Goal: Navigation & Orientation: Find specific page/section

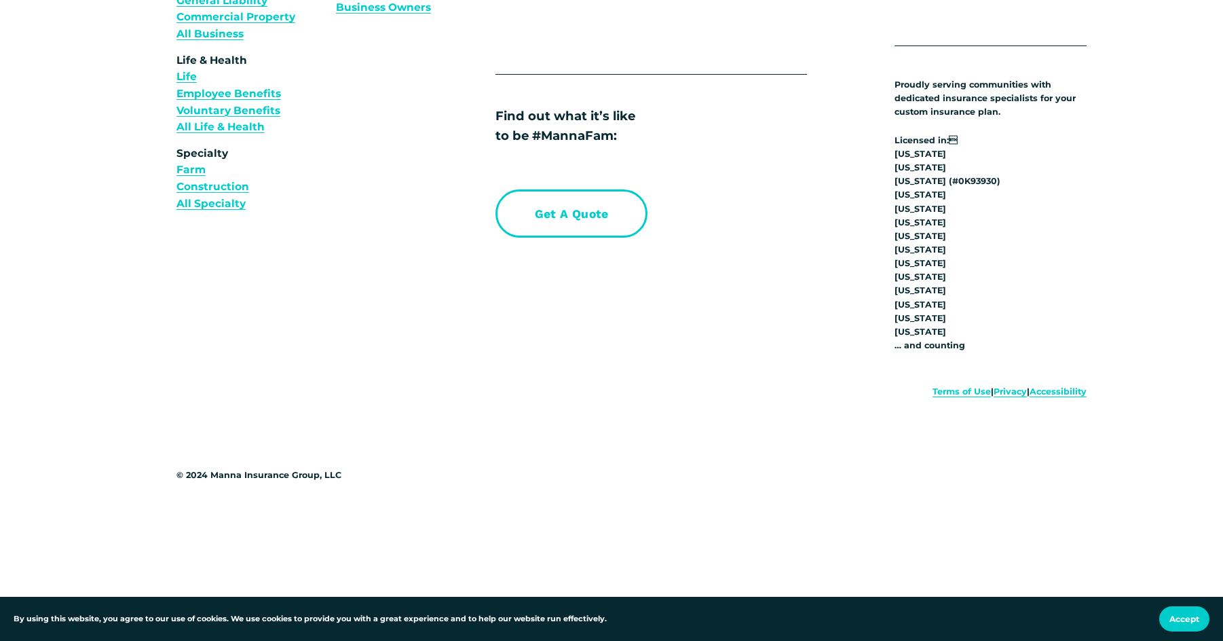
scroll to position [5360, 0]
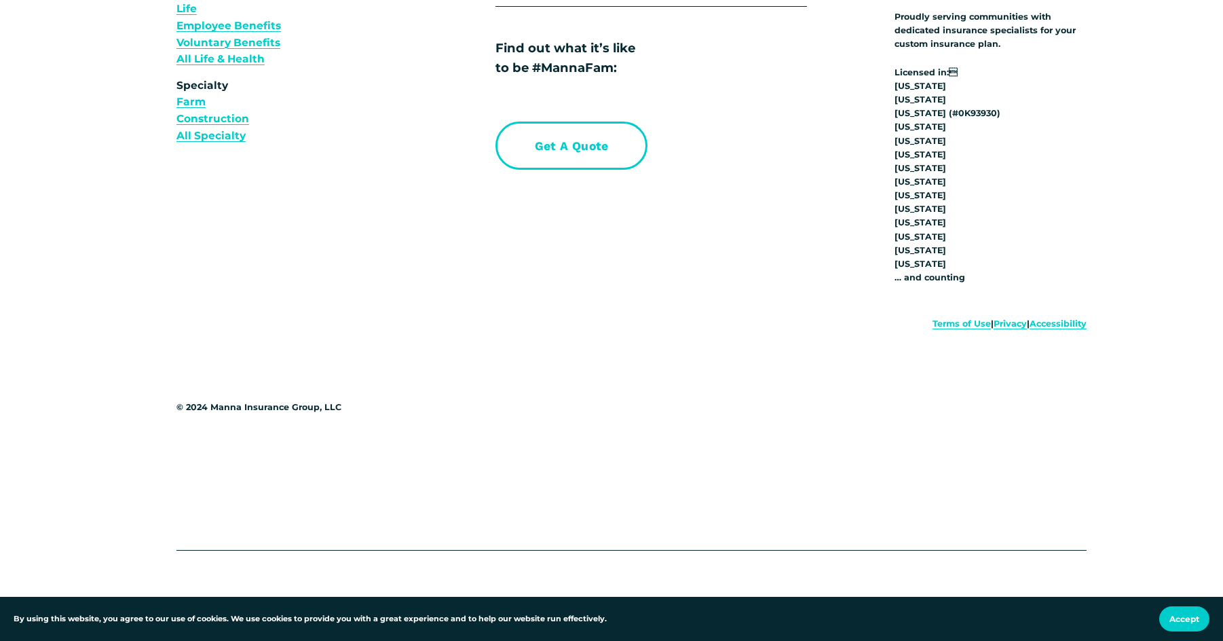
click at [943, 324] on link "Terms of Use" at bounding box center [962, 324] width 58 height 14
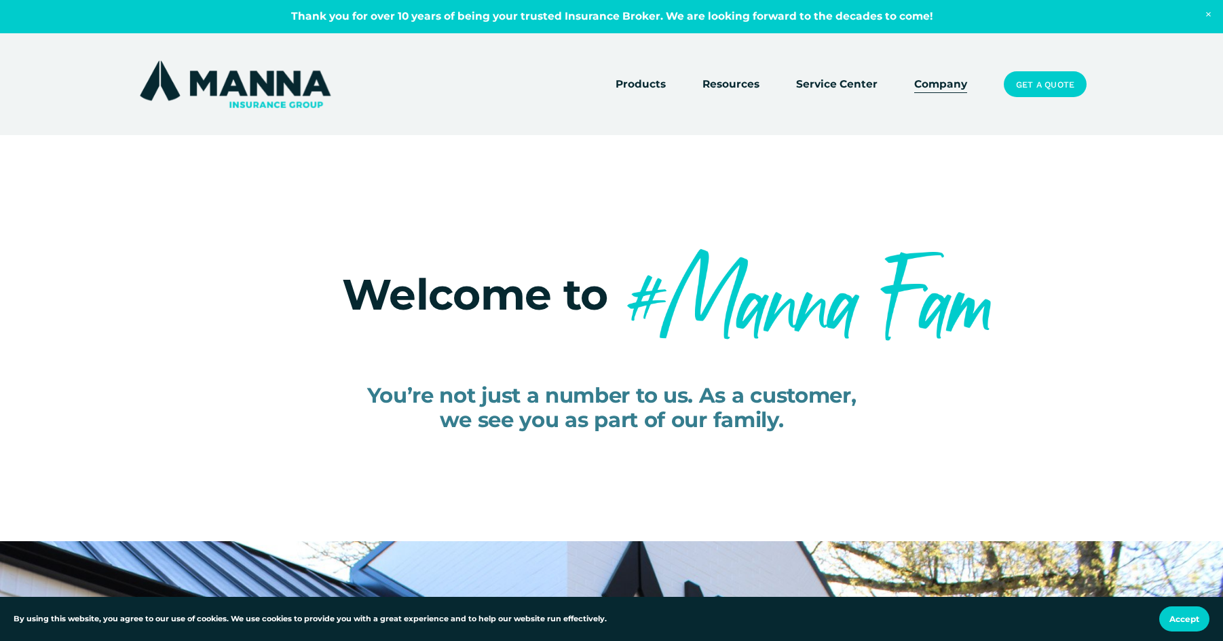
click at [294, 89] on img at bounding box center [235, 84] width 198 height 53
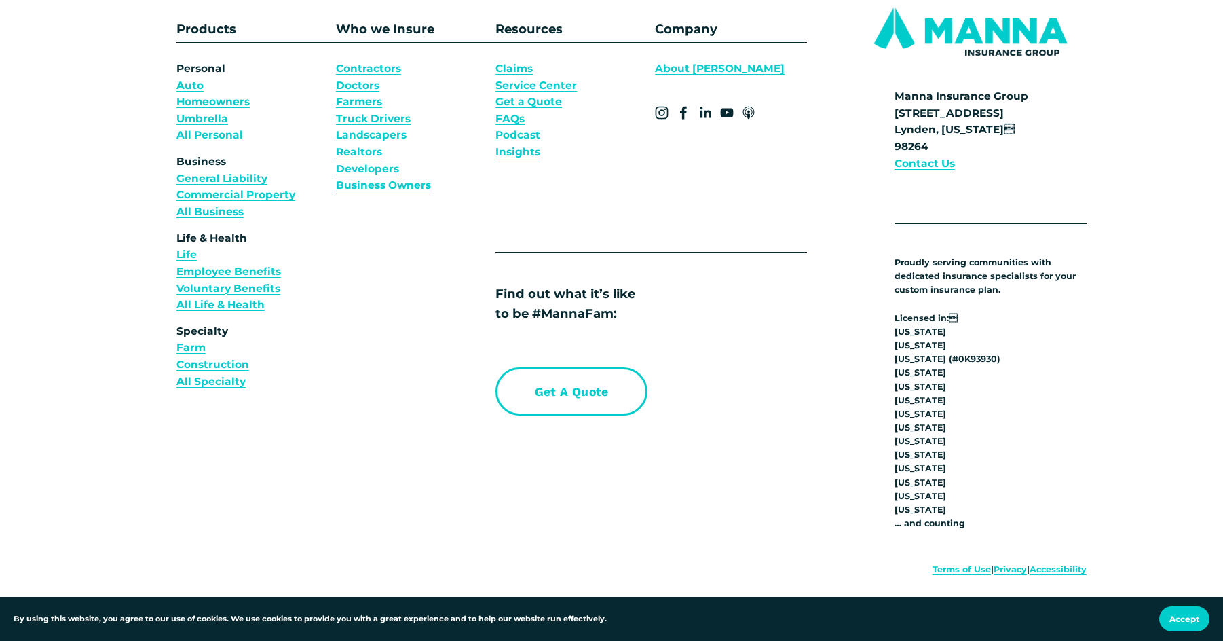
scroll to position [5360, 0]
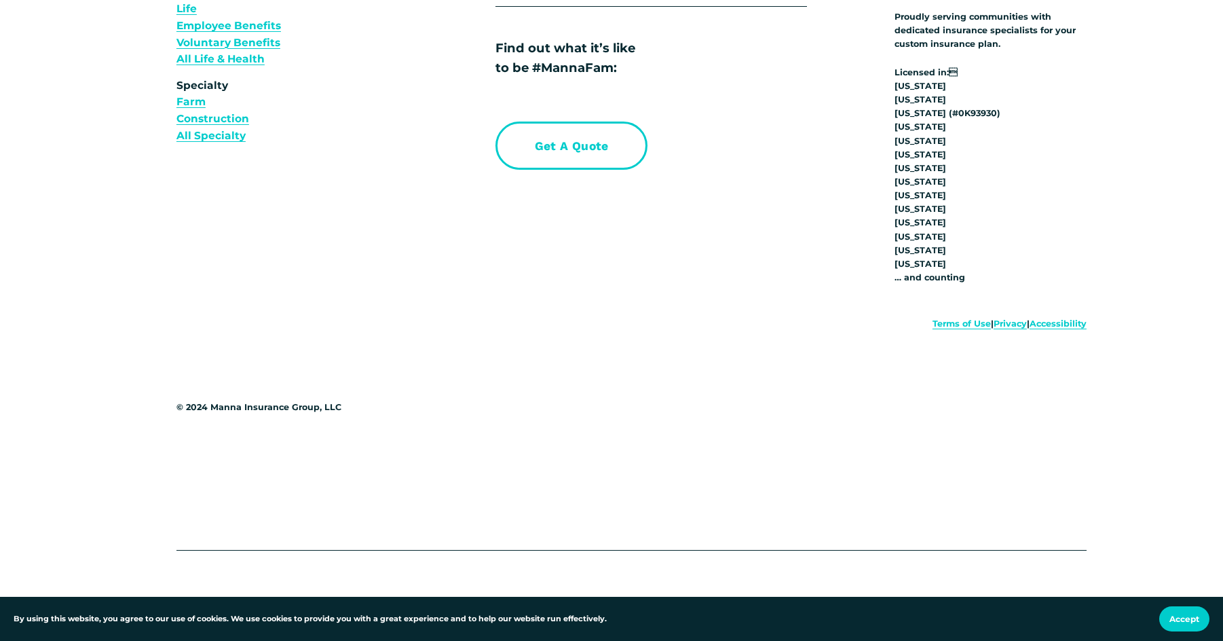
click at [933, 319] on link "Terms of Use" at bounding box center [962, 324] width 58 height 14
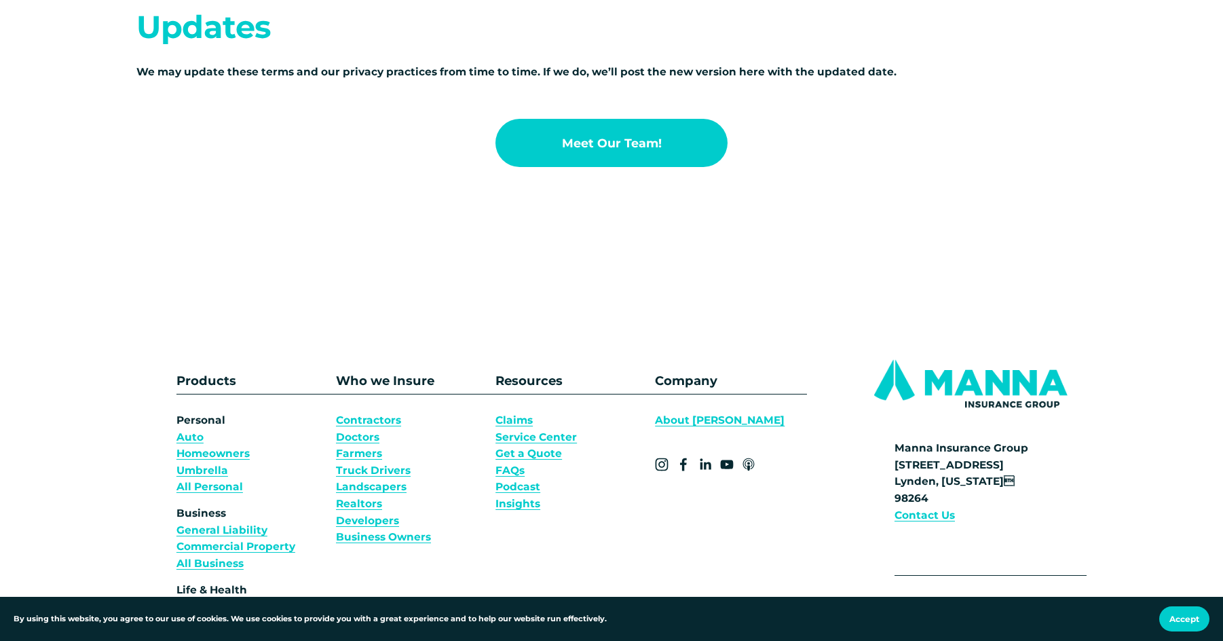
scroll to position [1246, 0]
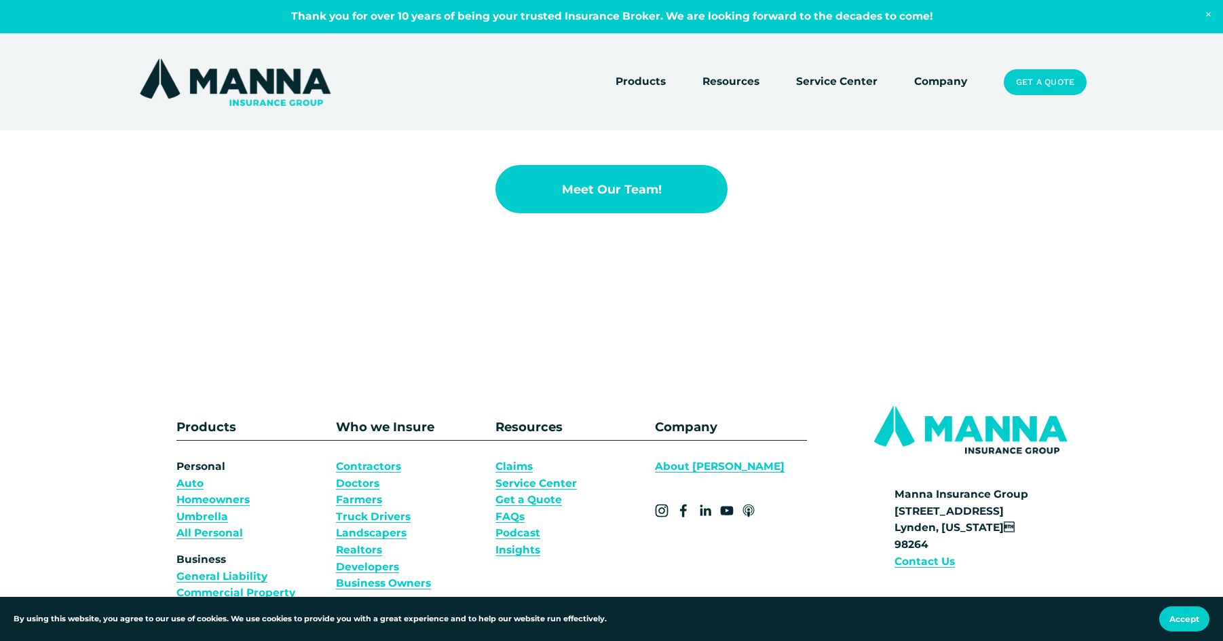
click at [619, 179] on link "Meet Our Team!" at bounding box center [612, 189] width 232 height 48
